Goal: Check status

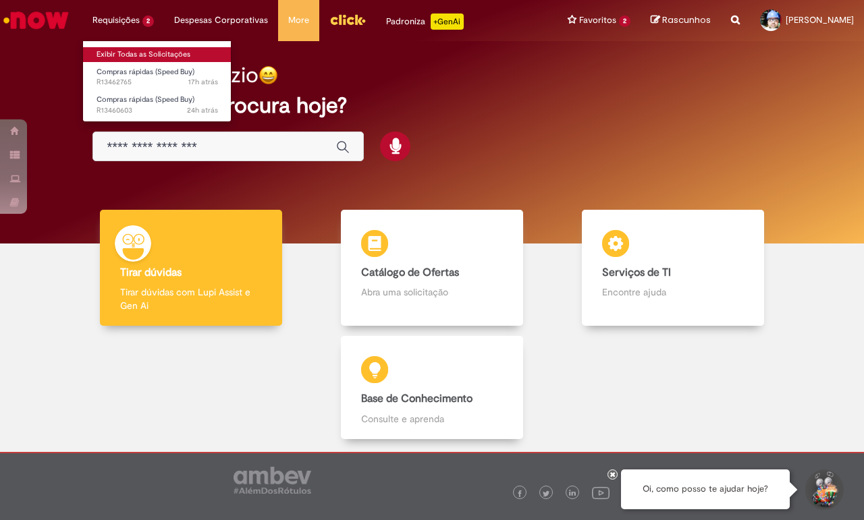
click at [134, 59] on link "Exibir Todas as Solicitações" at bounding box center [157, 54] width 148 height 15
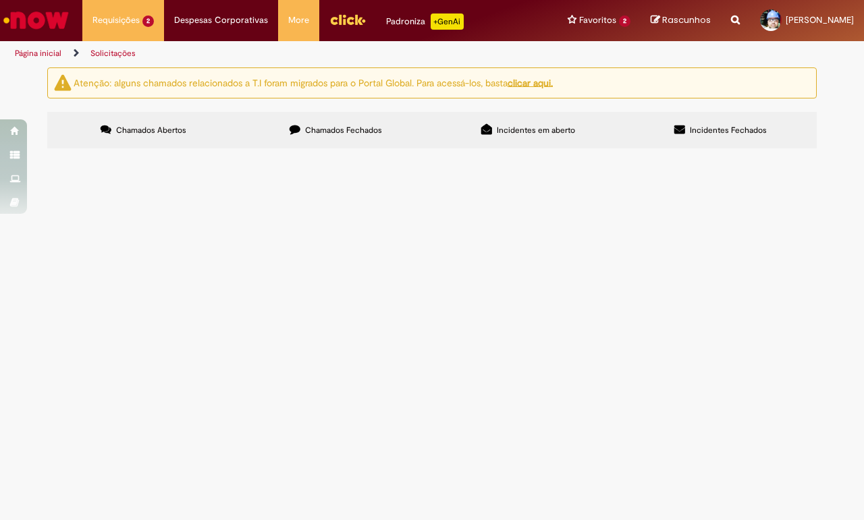
click at [0, 0] on span "Compras rápidas (Speed Buy)" at bounding box center [0, 0] width 0 height 0
click at [0, 0] on span "R13460603" at bounding box center [0, 0] width 0 height 0
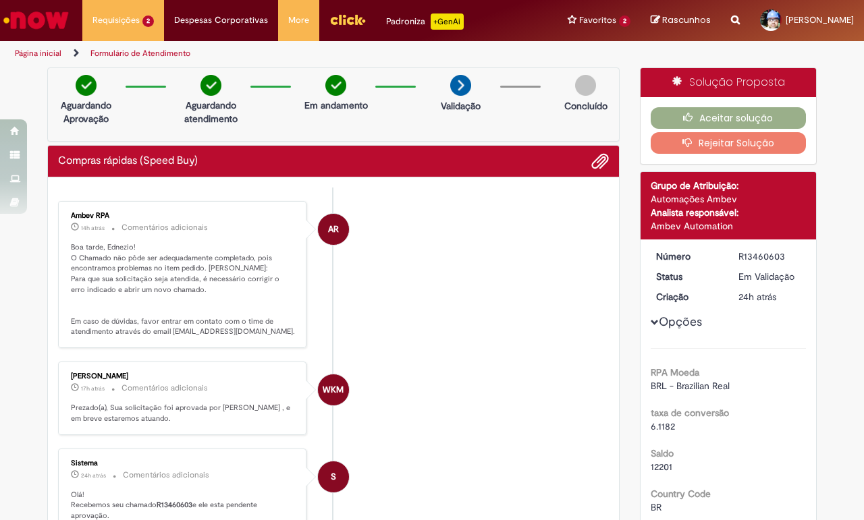
click at [138, 49] on link "Formulário de Atendimento" at bounding box center [140, 53] width 100 height 11
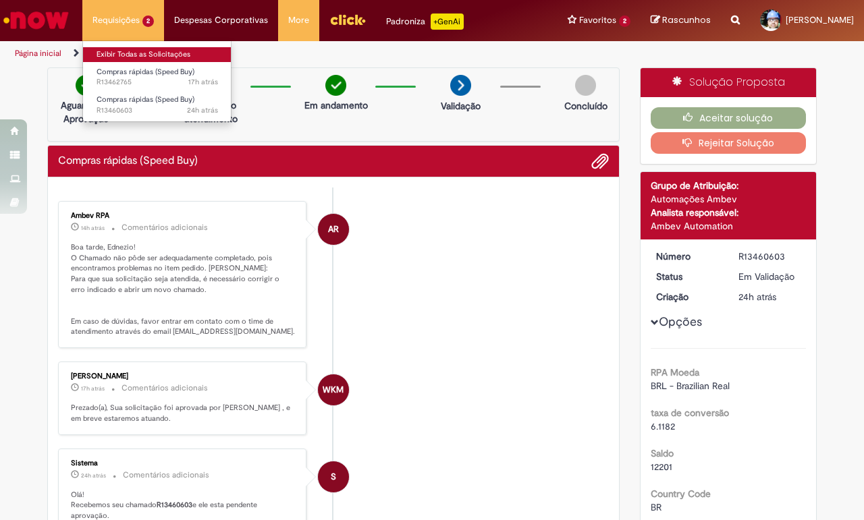
click at [126, 52] on link "Exibir Todas as Solicitações" at bounding box center [157, 54] width 148 height 15
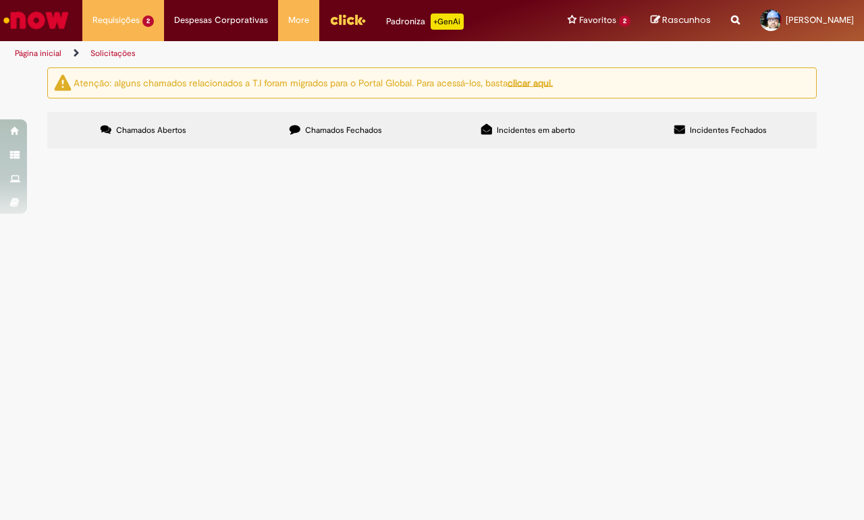
click at [0, 0] on span "Compras rápidas (Speed Buy)" at bounding box center [0, 0] width 0 height 0
click at [307, 240] on main "Solicitações Atenção: alguns chamados relacionados a T.I foram migrados para o …" at bounding box center [432, 293] width 864 height 453
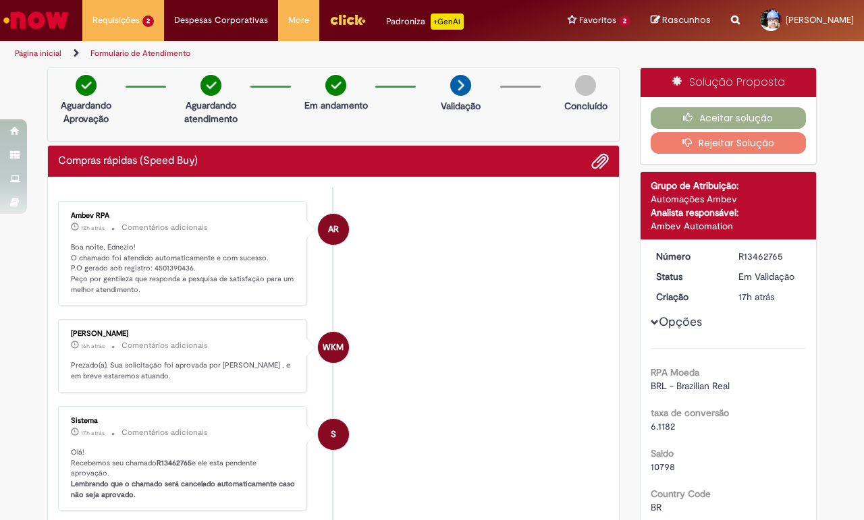
click at [38, 20] on img "Ir para a Homepage" at bounding box center [35, 20] width 69 height 27
